Goal: Navigation & Orientation: Find specific page/section

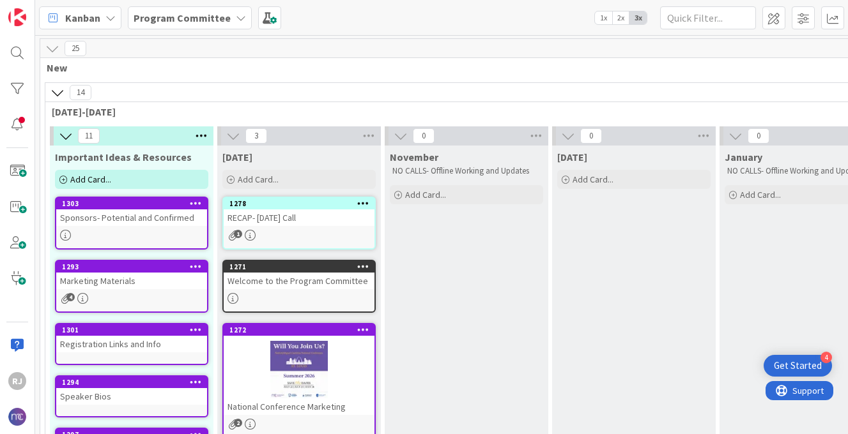
click at [215, 17] on b "Program Committee" at bounding box center [182, 18] width 97 height 13
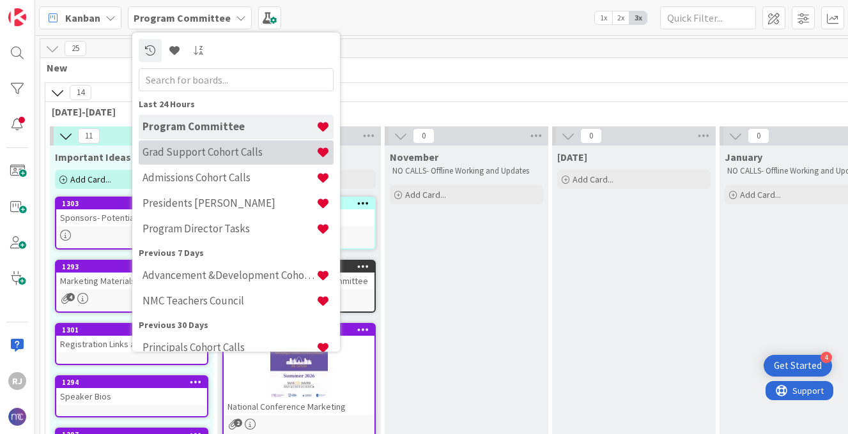
click at [215, 150] on h4 "Grad Support Cohort Calls" at bounding box center [229, 152] width 174 height 13
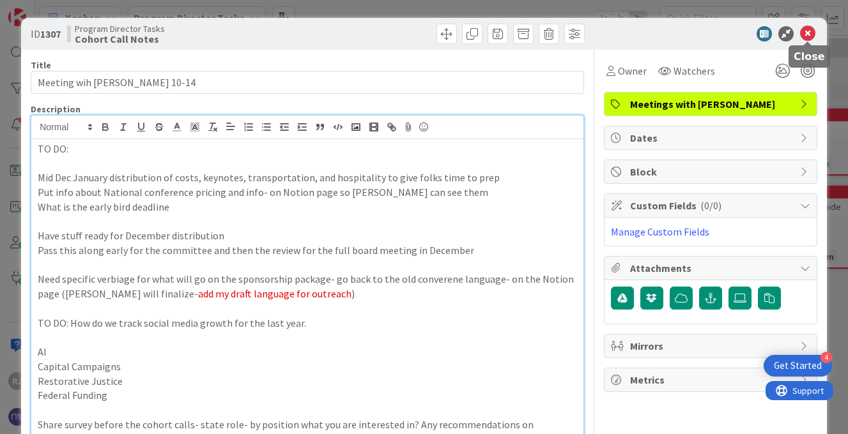
click at [806, 31] on icon at bounding box center [807, 33] width 15 height 15
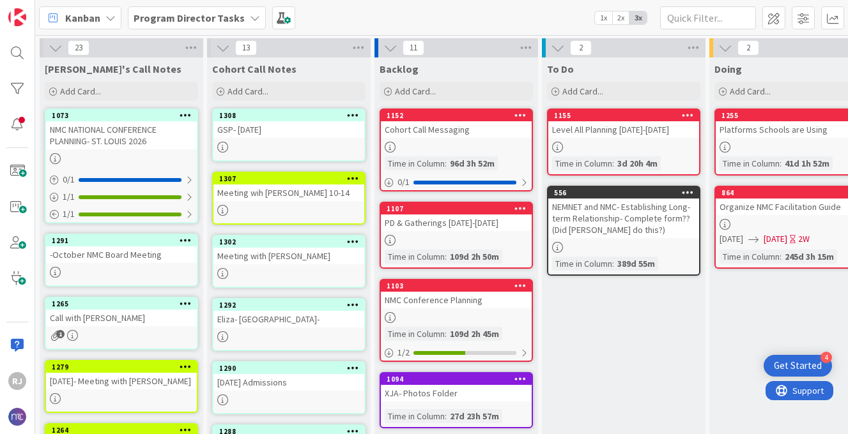
click at [207, 14] on b "Program Director Tasks" at bounding box center [189, 18] width 111 height 13
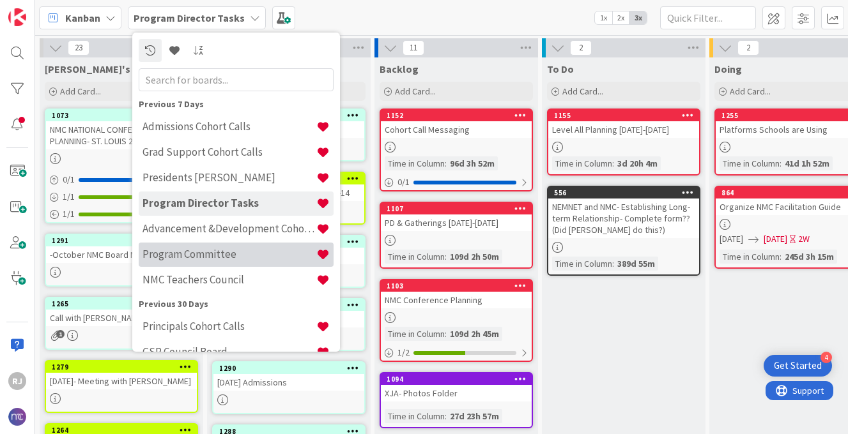
click at [190, 254] on h4 "Program Committee" at bounding box center [229, 254] width 174 height 13
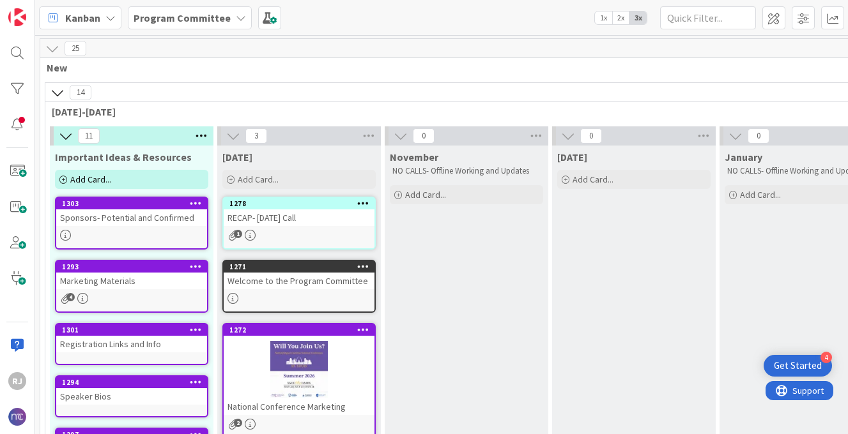
click at [335, 394] on div at bounding box center [299, 370] width 151 height 58
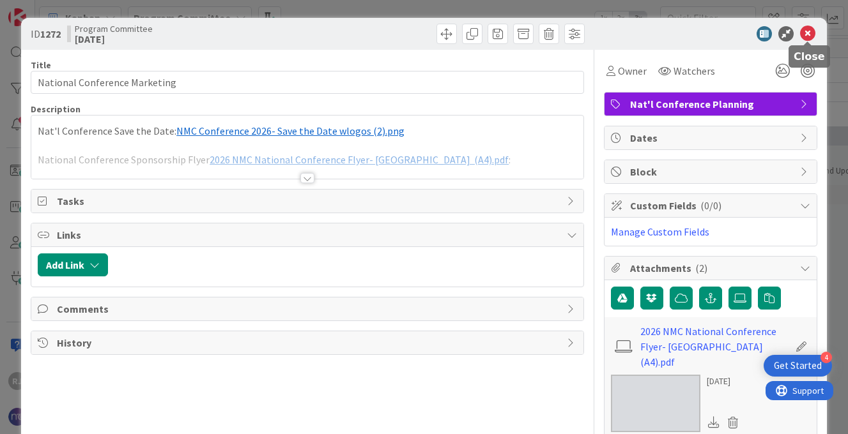
click at [811, 33] on icon at bounding box center [807, 33] width 15 height 15
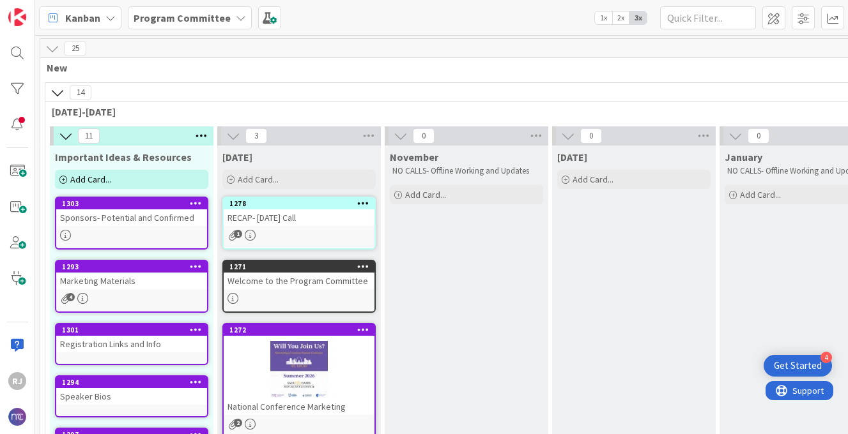
click at [301, 222] on div "RECAP- [DATE] Call" at bounding box center [299, 218] width 151 height 17
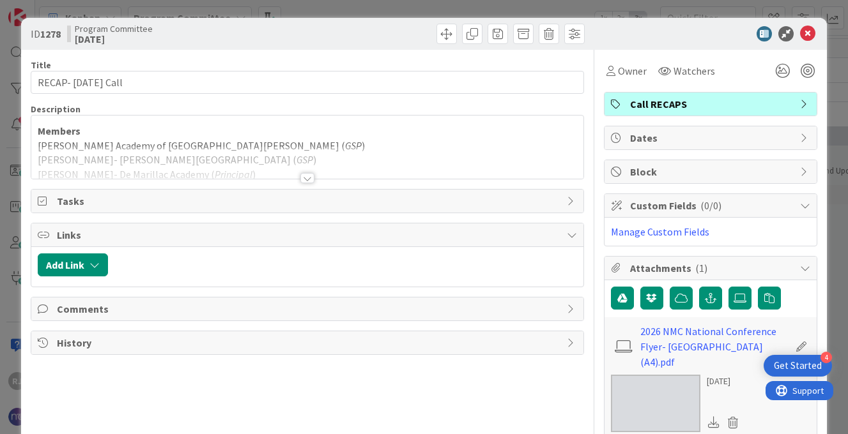
click at [309, 176] on div at bounding box center [307, 178] width 14 height 10
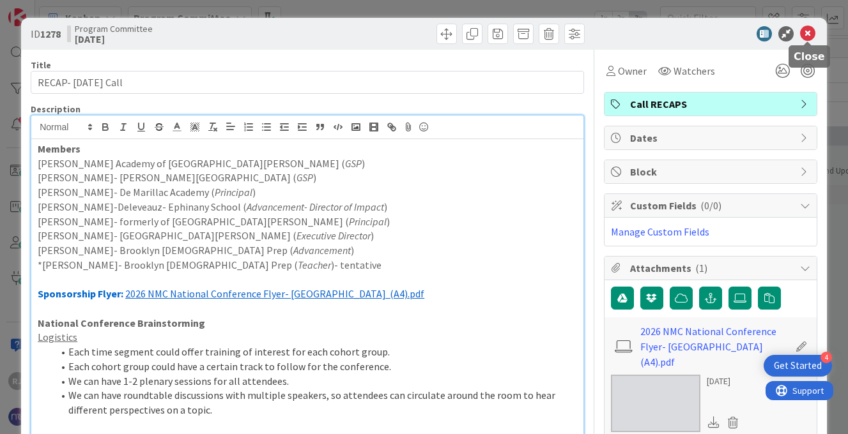
click at [810, 26] on icon at bounding box center [807, 33] width 15 height 15
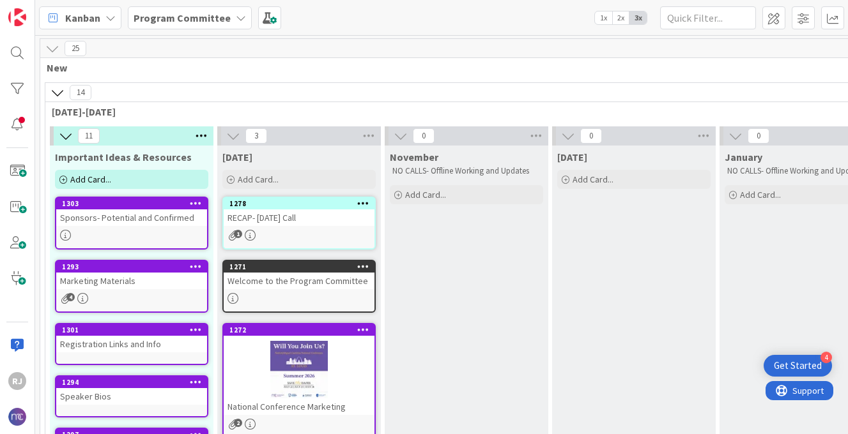
click at [126, 281] on div "Marketing Materials" at bounding box center [131, 281] width 151 height 17
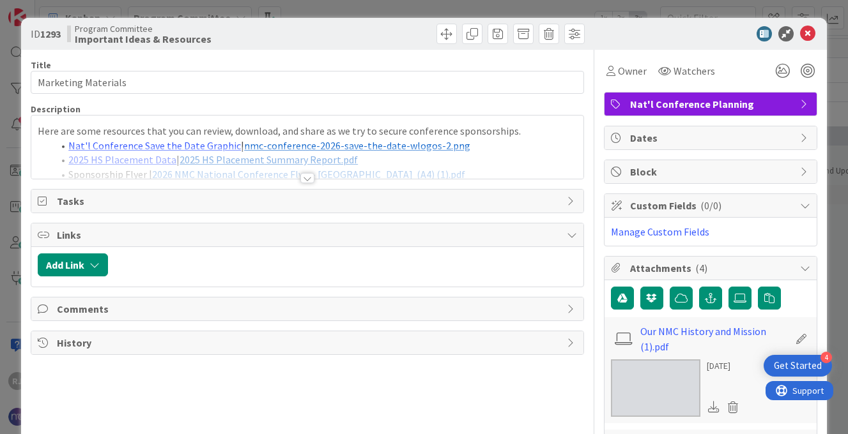
click at [304, 178] on div at bounding box center [307, 178] width 14 height 10
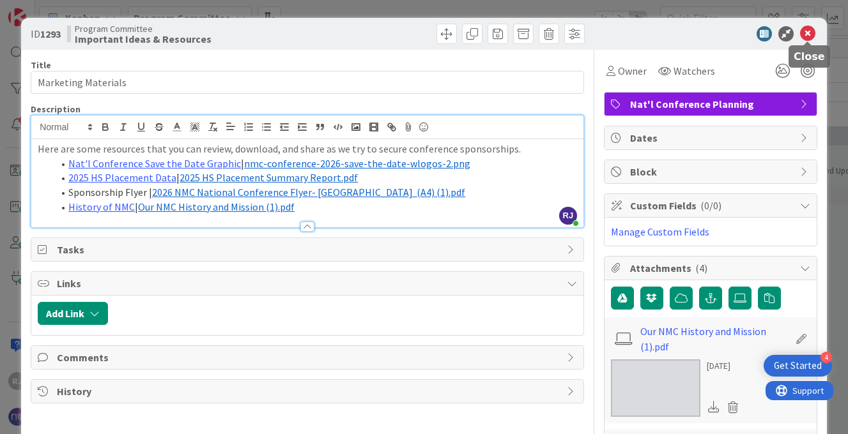
click at [808, 29] on icon at bounding box center [807, 33] width 15 height 15
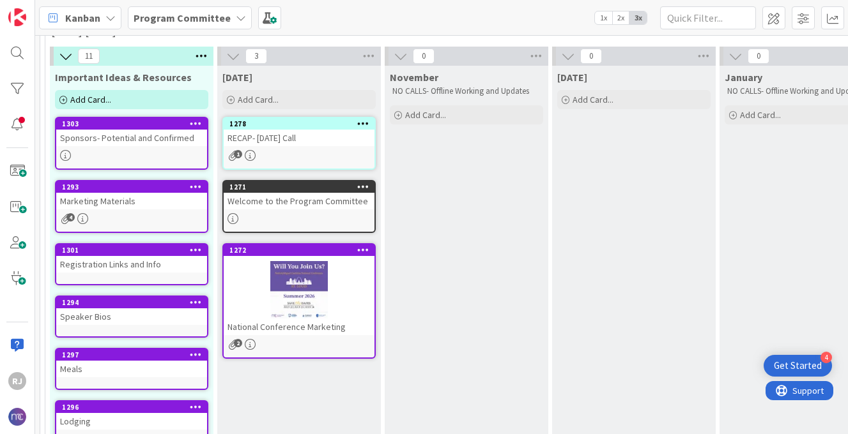
scroll to position [90, 0]
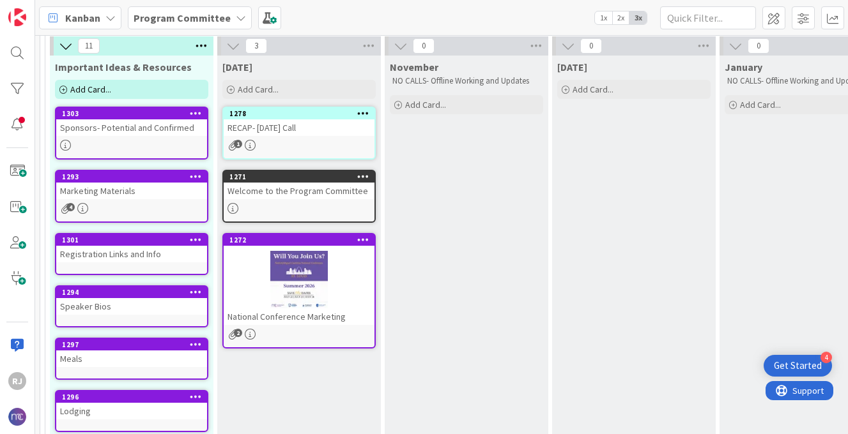
click at [323, 196] on div "Welcome to the Program Committee" at bounding box center [299, 191] width 151 height 17
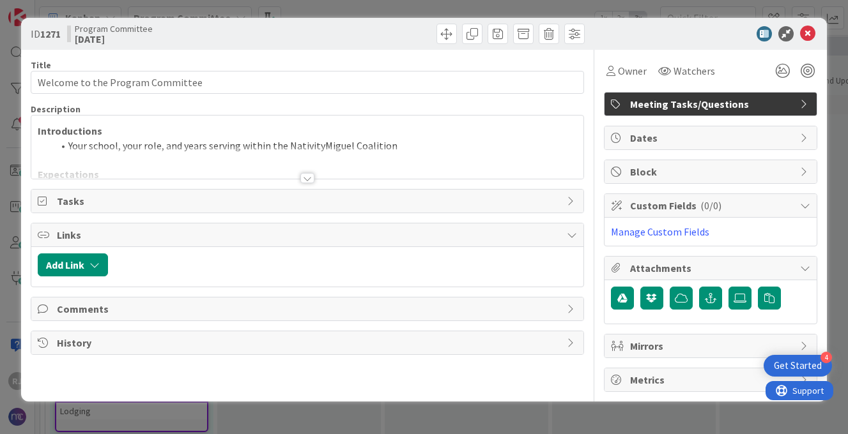
click at [307, 169] on div at bounding box center [307, 162] width 552 height 33
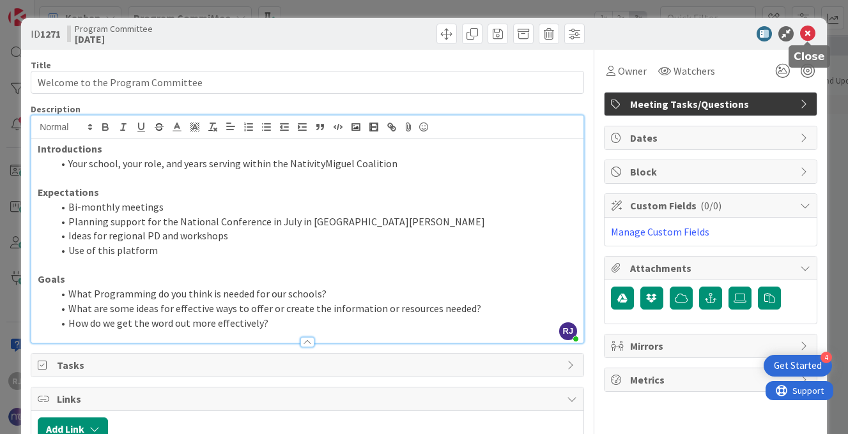
click at [808, 32] on icon at bounding box center [807, 33] width 15 height 15
